Goal: Task Accomplishment & Management: Manage account settings

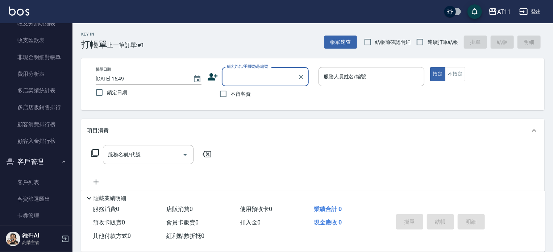
scroll to position [906, 0]
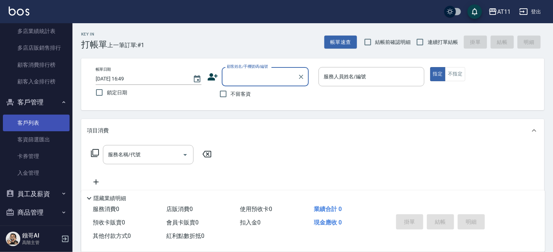
click at [40, 120] on link "客戶列表" at bounding box center [36, 123] width 67 height 17
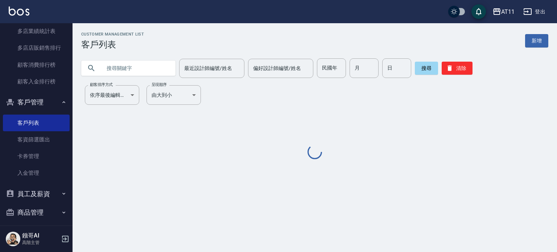
click at [137, 66] on input "text" at bounding box center [135, 68] width 68 height 20
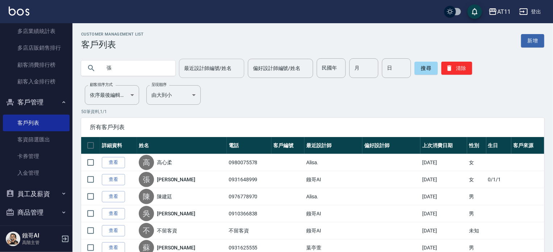
type input "張"
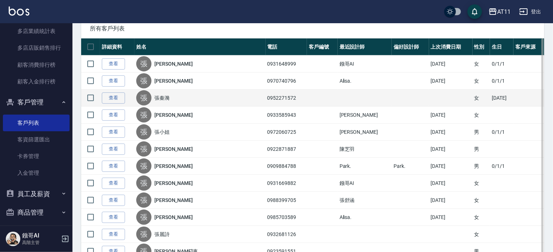
scroll to position [109, 0]
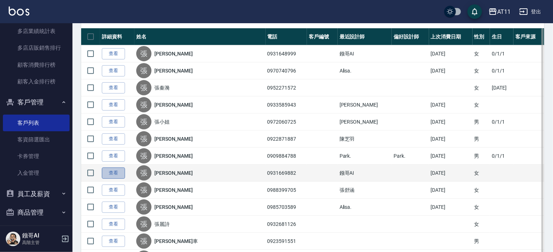
click at [117, 170] on link "查看" at bounding box center [113, 172] width 23 height 11
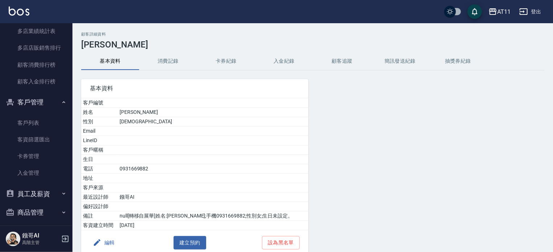
click at [287, 59] on button "入金紀錄" at bounding box center [284, 61] width 58 height 17
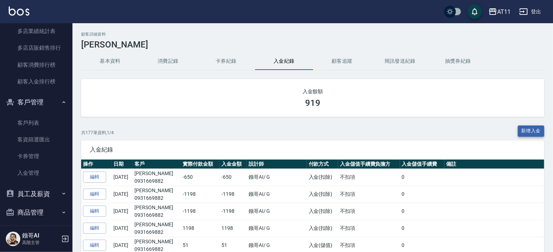
click at [530, 128] on button "新增入金" at bounding box center [531, 130] width 27 height 11
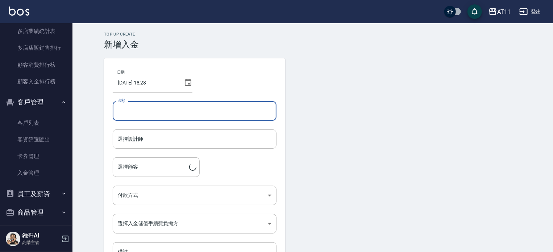
click at [150, 108] on input "金額" at bounding box center [195, 111] width 164 height 20
type input "-699"
click at [174, 143] on input "選擇設計師" at bounding box center [194, 139] width 157 height 13
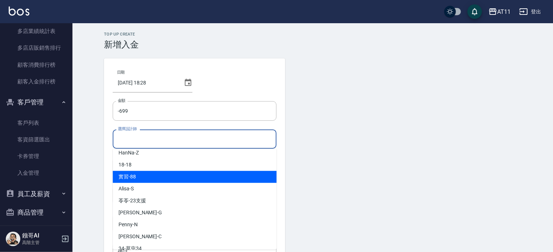
scroll to position [96, 0]
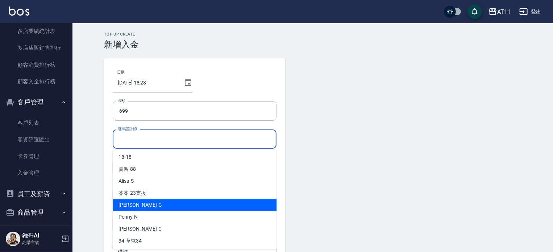
click at [148, 201] on div "[PERSON_NAME]" at bounding box center [195, 205] width 164 height 12
type input "[PERSON_NAME]"
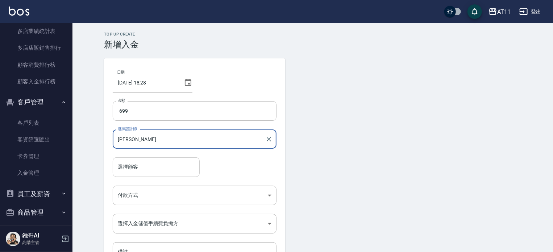
click at [141, 169] on input "選擇顧客" at bounding box center [156, 167] width 80 height 13
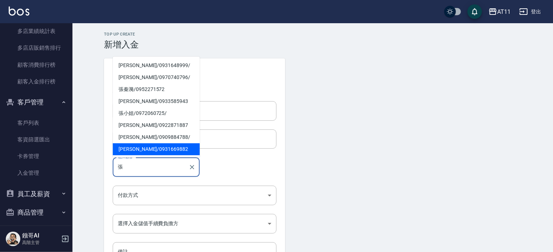
click at [152, 146] on span "[PERSON_NAME]/ 0931669882" at bounding box center [156, 149] width 87 height 12
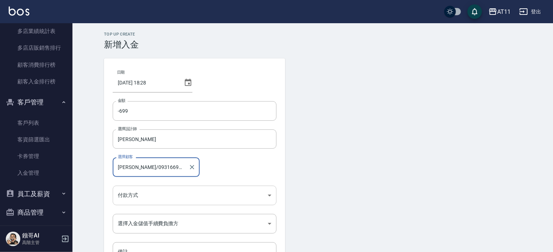
type input "[PERSON_NAME]/0931669882"
click at [157, 194] on body "AT11 登出 櫃檯作業 打帳單 帳單列表 掛單列表 座位開單 營業儀表板 現金收支登錄 高階收支登錄 材料自購登錄 每日結帳 排班表 現場電腦打卡 掃碼打卡…" at bounding box center [276, 150] width 553 height 301
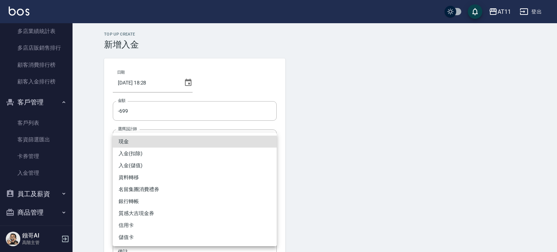
click at [146, 155] on li "入金(扣除)" at bounding box center [195, 154] width 164 height 12
type input "入金(扣除)"
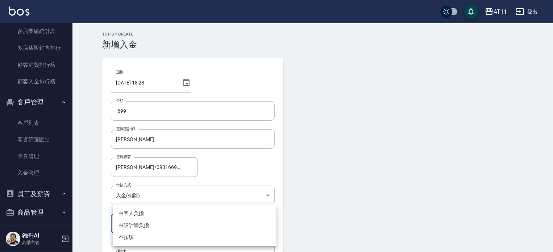
click at [153, 225] on body "AT11 登出 櫃檯作業 打帳單 帳單列表 掛單列表 座位開單 營業儀表板 現金收支登錄 高階收支登錄 材料自購登錄 每日結帳 排班表 現場電腦打卡 掃碼打卡…" at bounding box center [276, 150] width 553 height 301
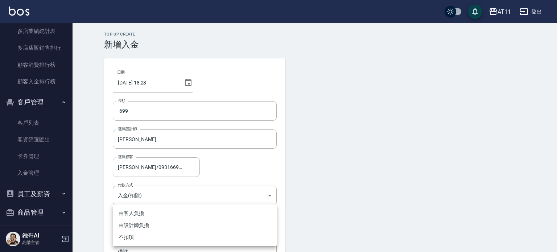
click at [135, 236] on li "不扣項" at bounding box center [195, 237] width 164 height 12
type input "WITHOUTHANDLINGFEE"
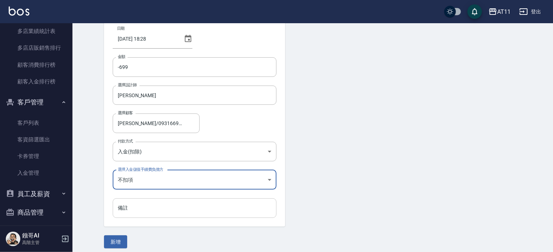
scroll to position [49, 0]
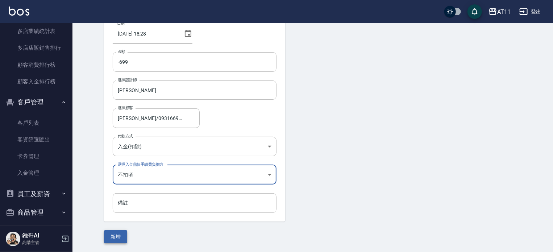
click at [117, 242] on button "新增" at bounding box center [115, 236] width 23 height 13
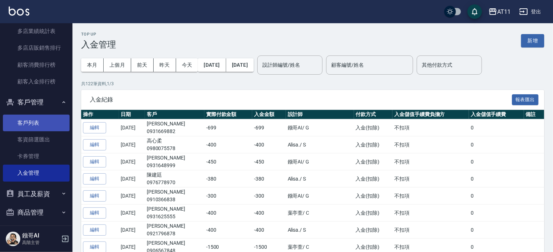
click at [40, 123] on link "客戶列表" at bounding box center [36, 123] width 67 height 17
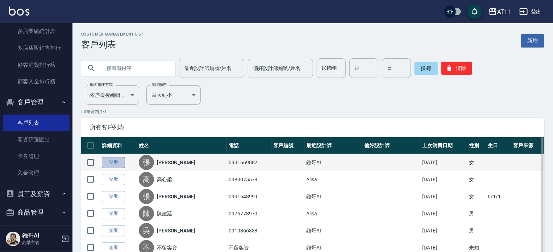
click at [113, 165] on link "查看" at bounding box center [113, 162] width 23 height 11
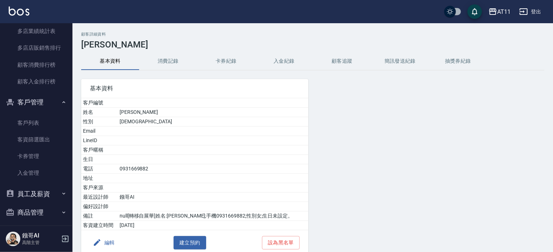
click at [283, 60] on button "入金紀錄" at bounding box center [284, 61] width 58 height 17
